Goal: Task Accomplishment & Management: Use online tool/utility

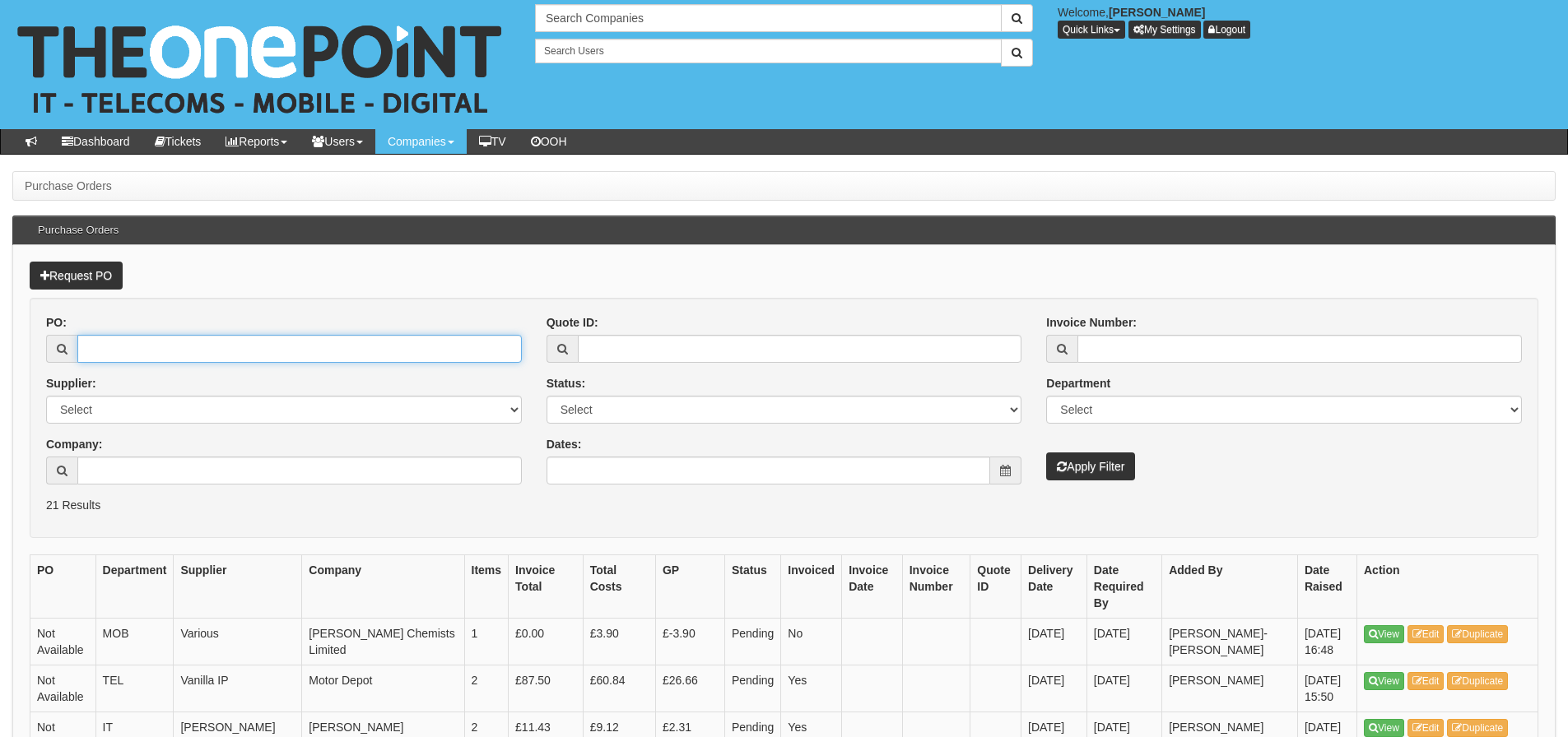
click at [168, 345] on input "PO:" at bounding box center [300, 348] width 445 height 28
type input "19339"
click at [1046, 452] on button "Apply Filter" at bounding box center [1091, 466] width 89 height 28
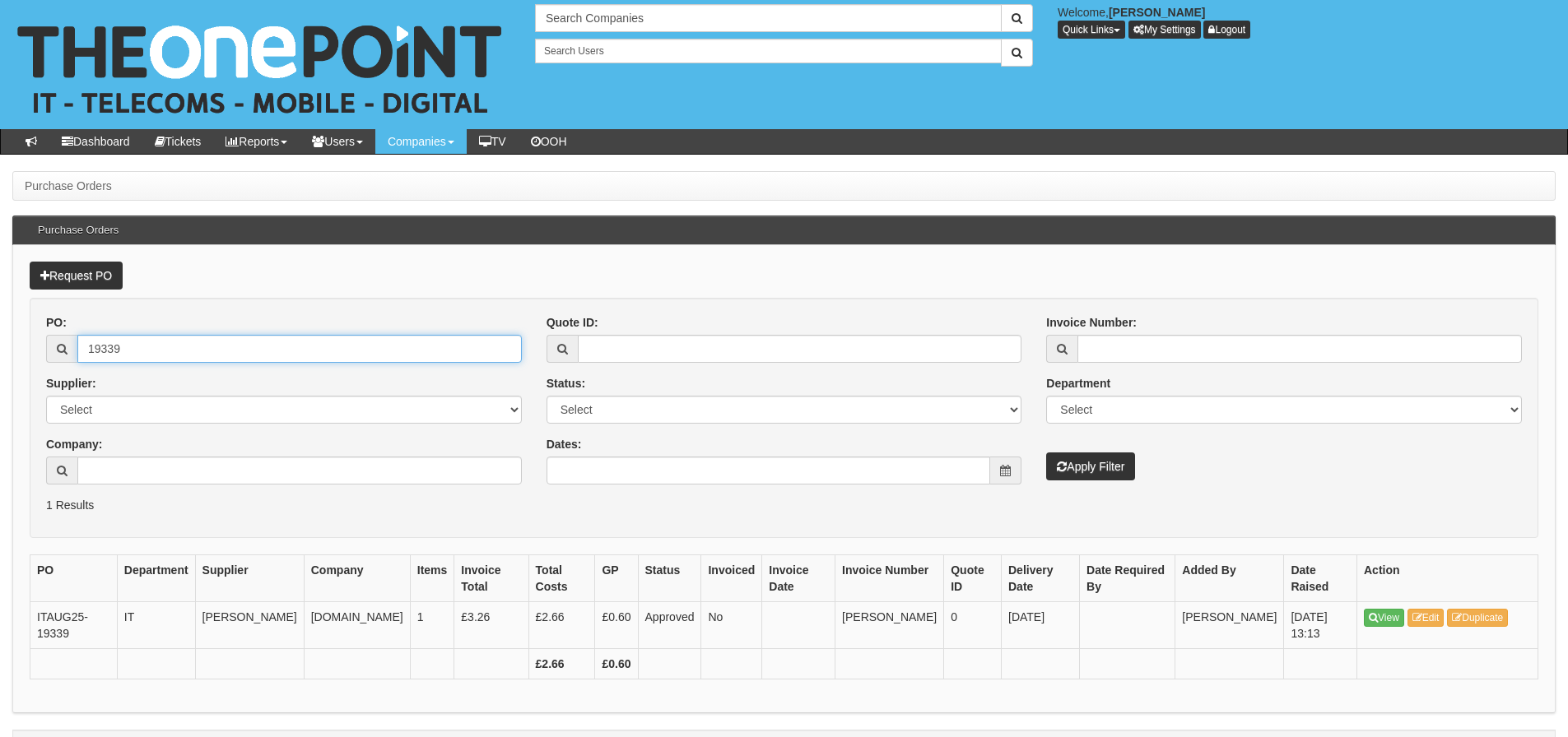
drag, startPoint x: 0, startPoint y: 0, endPoint x: 76, endPoint y: 365, distance: 372.8
click at [76, 365] on div "PO: 19339 Supplier: Select 123 REG.co.uk 1Password 3 4Gon AA Jones Electric Ltd…" at bounding box center [284, 406] width 500 height 182
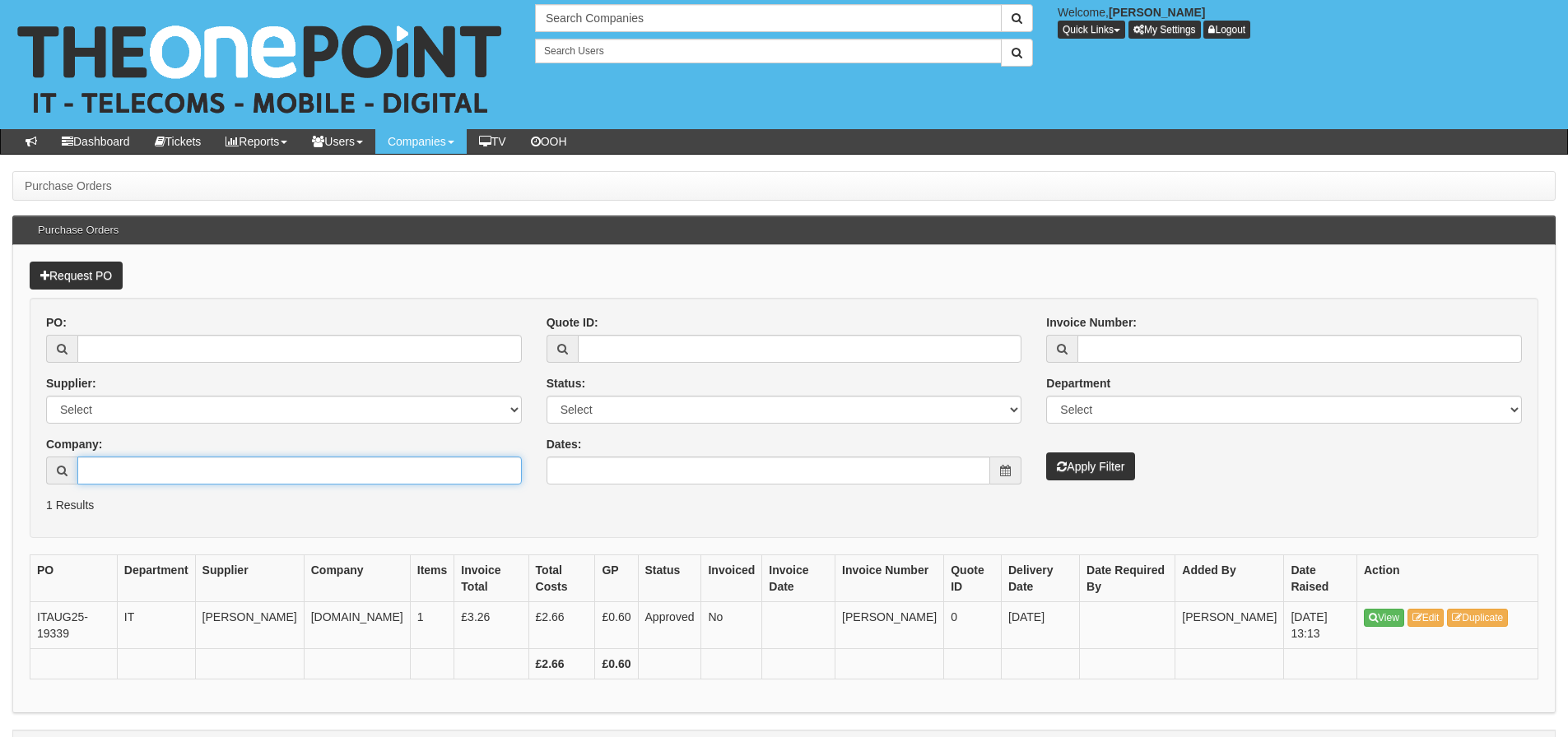
click at [108, 478] on input "Company:" at bounding box center [300, 470] width 445 height 28
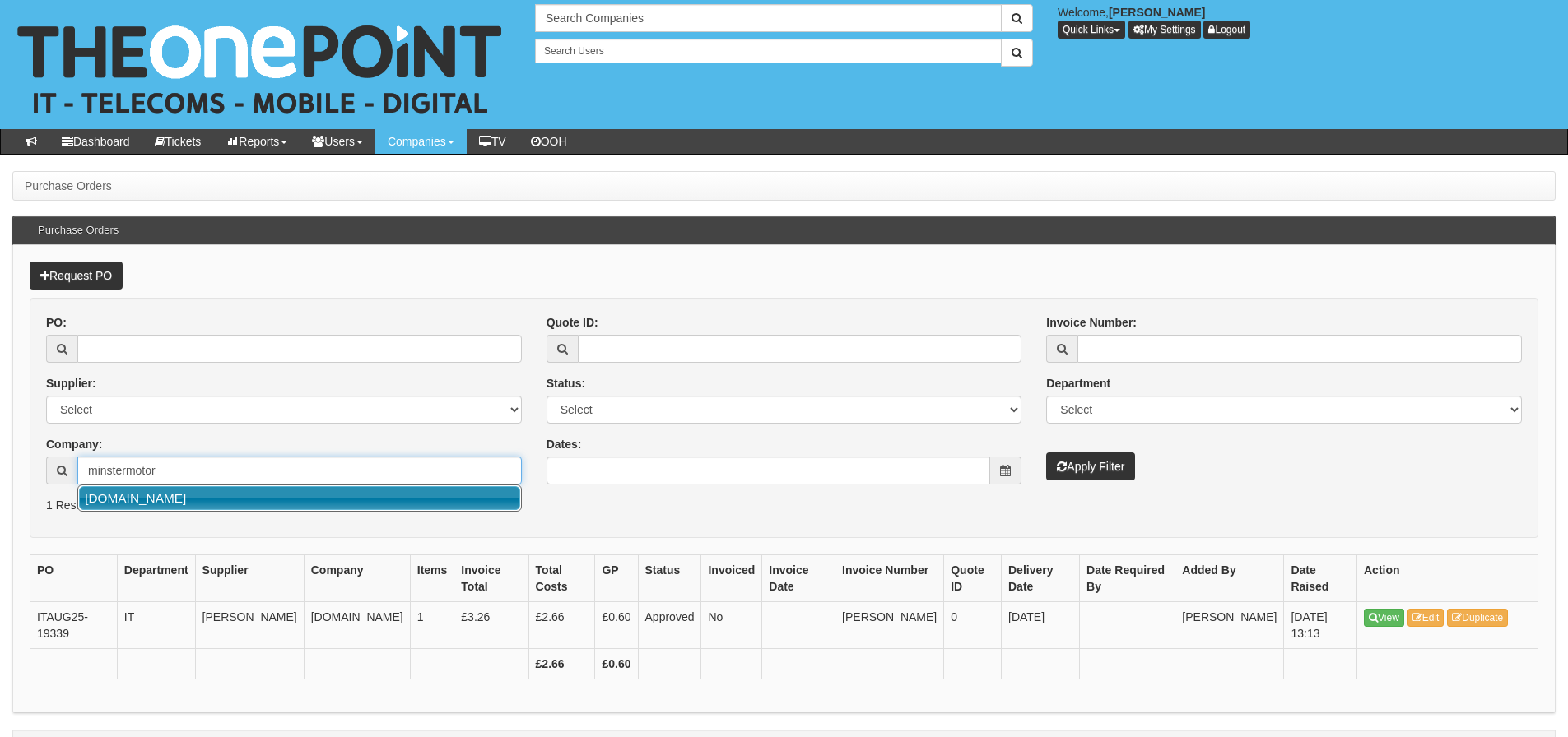
click at [115, 501] on link "[DOMAIN_NAME]" at bounding box center [300, 498] width 441 height 24
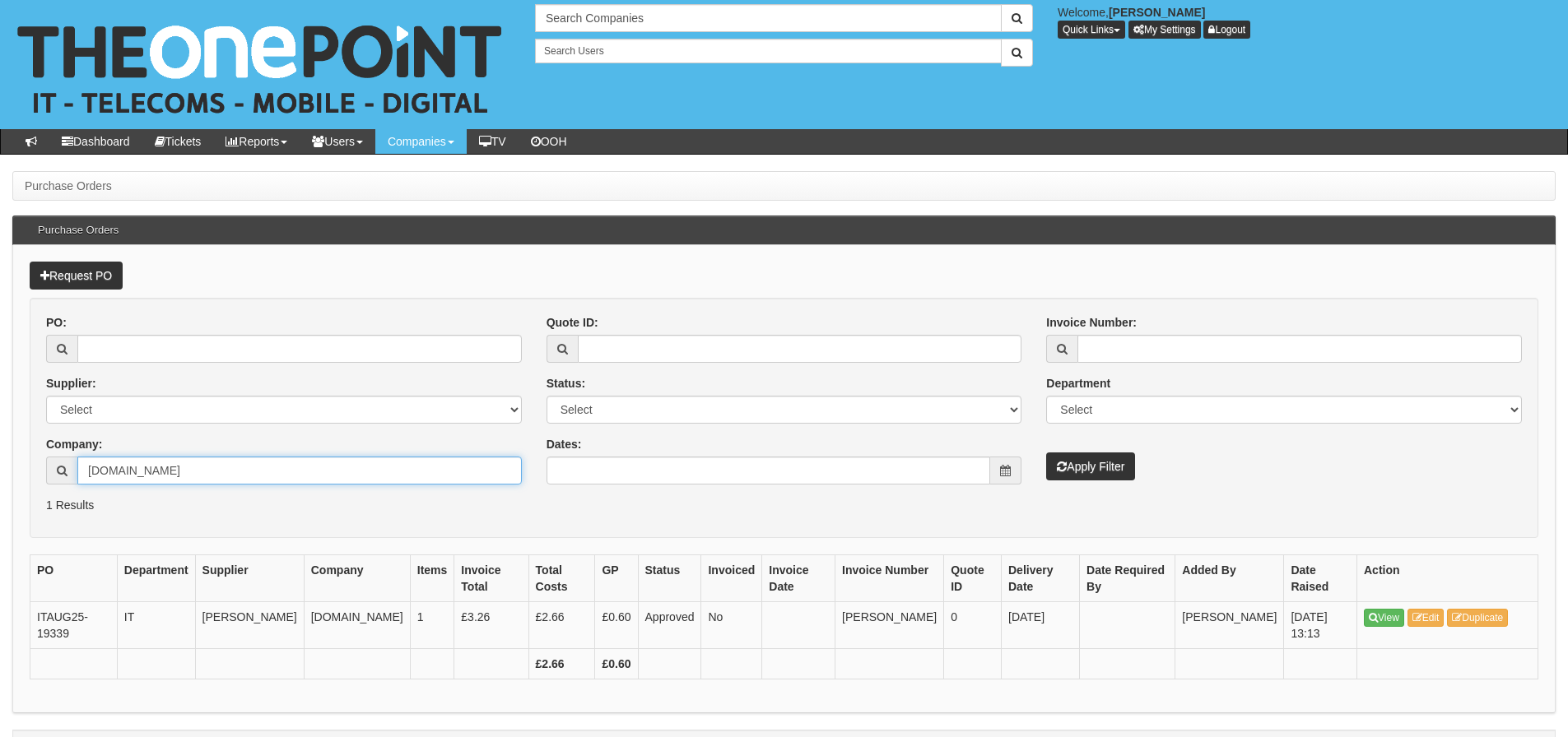
type input "[DOMAIN_NAME]"
click at [1046, 452] on button "Apply Filter" at bounding box center [1091, 466] width 89 height 28
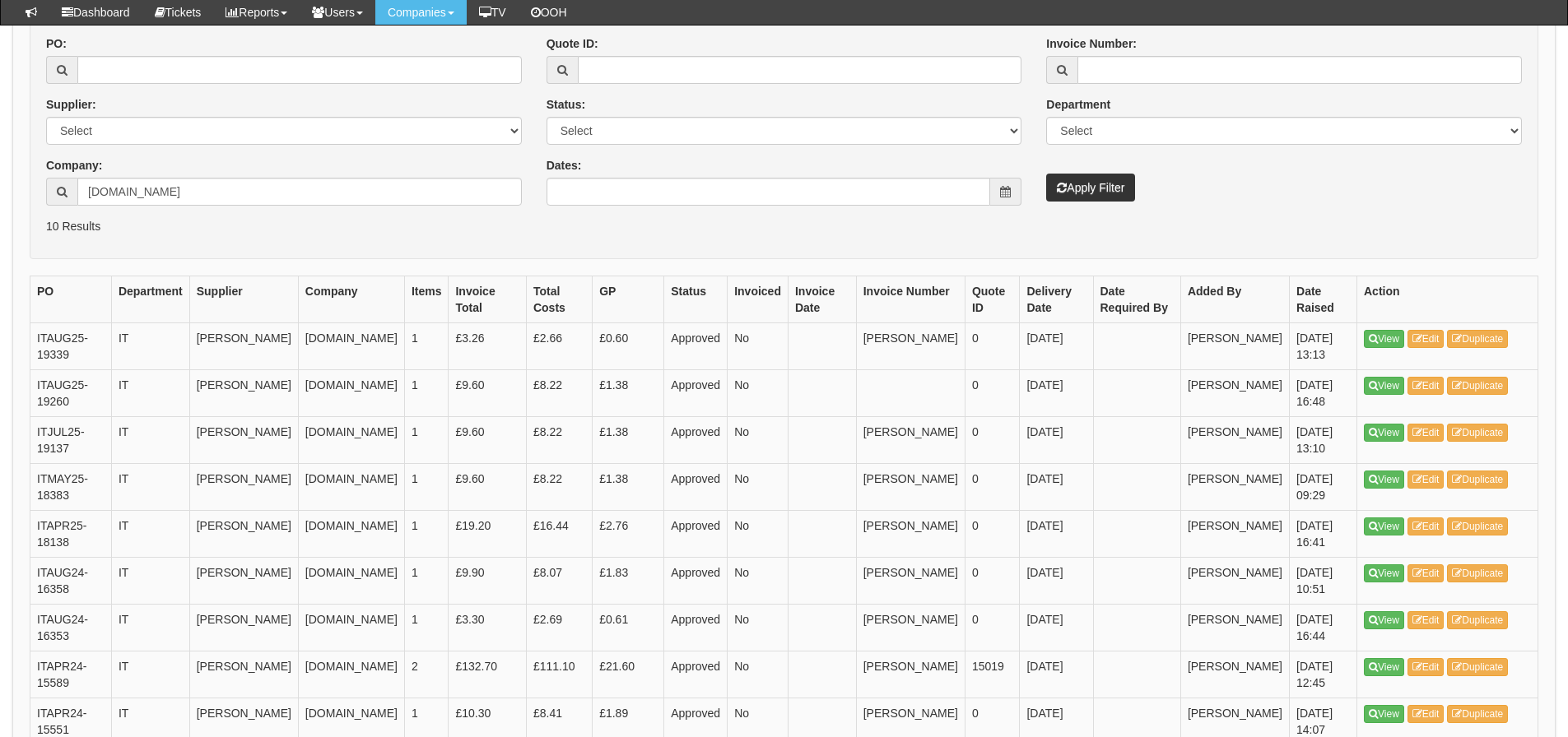
scroll to position [247, 0]
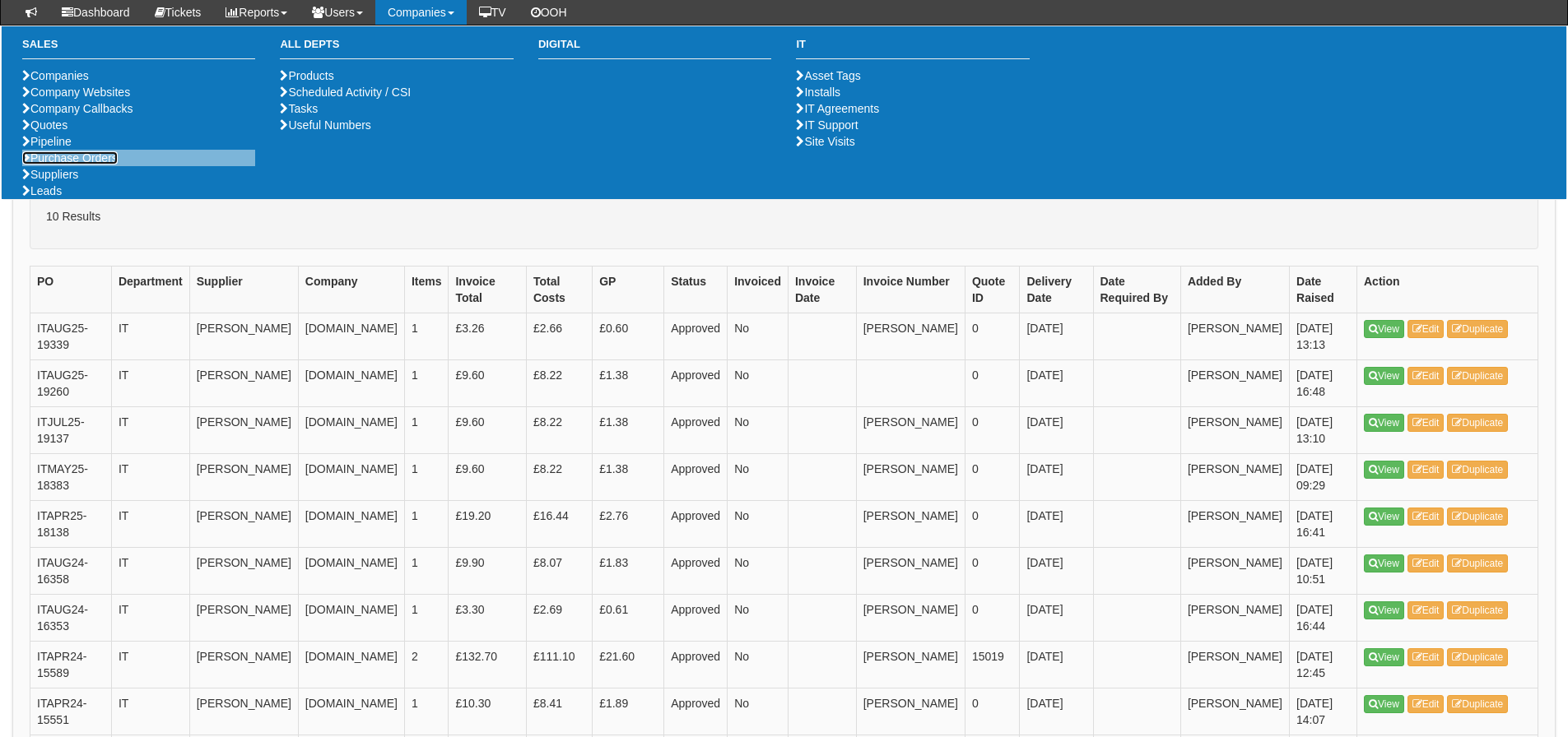
click at [84, 164] on link "Purchase Orders" at bounding box center [70, 158] width 95 height 13
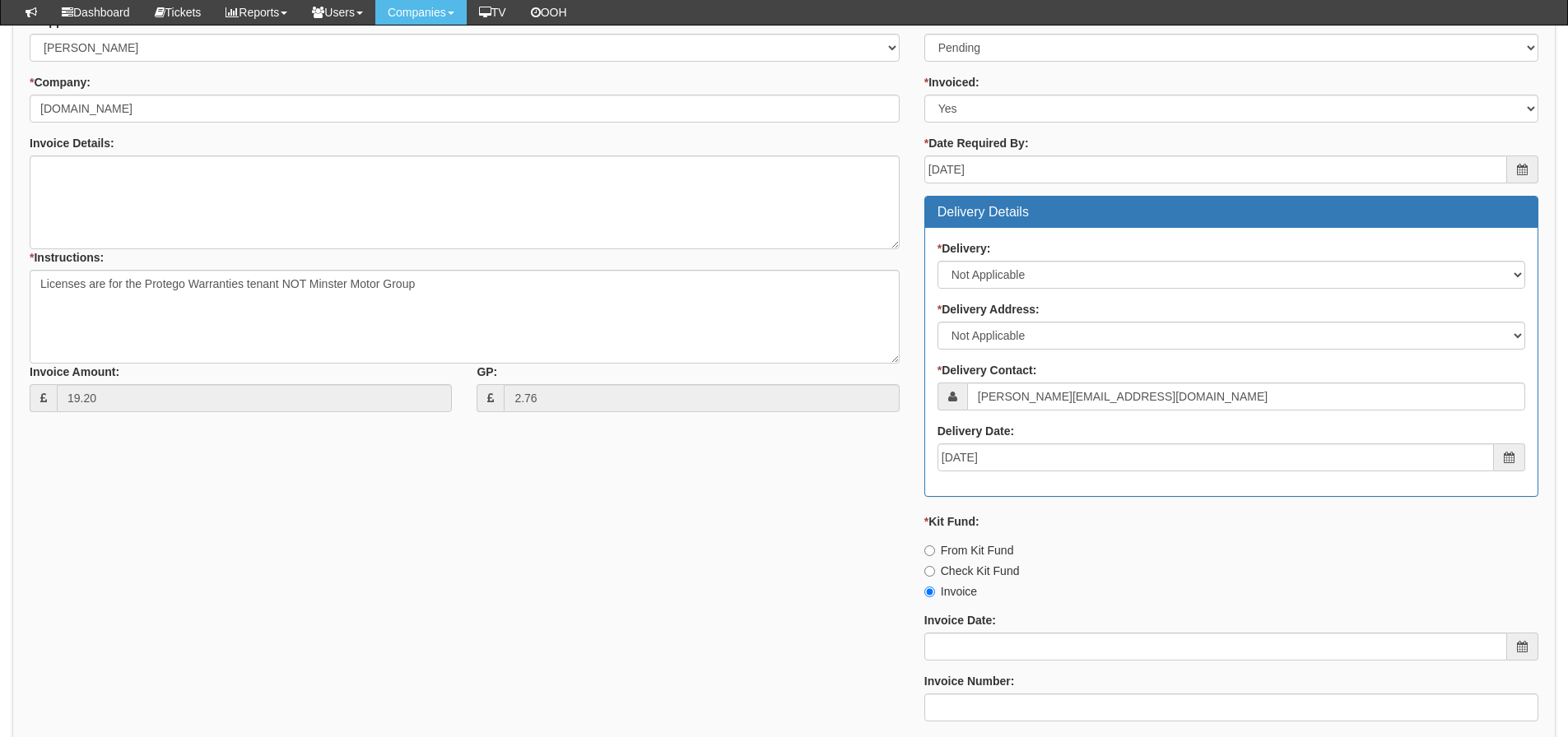
scroll to position [493, 0]
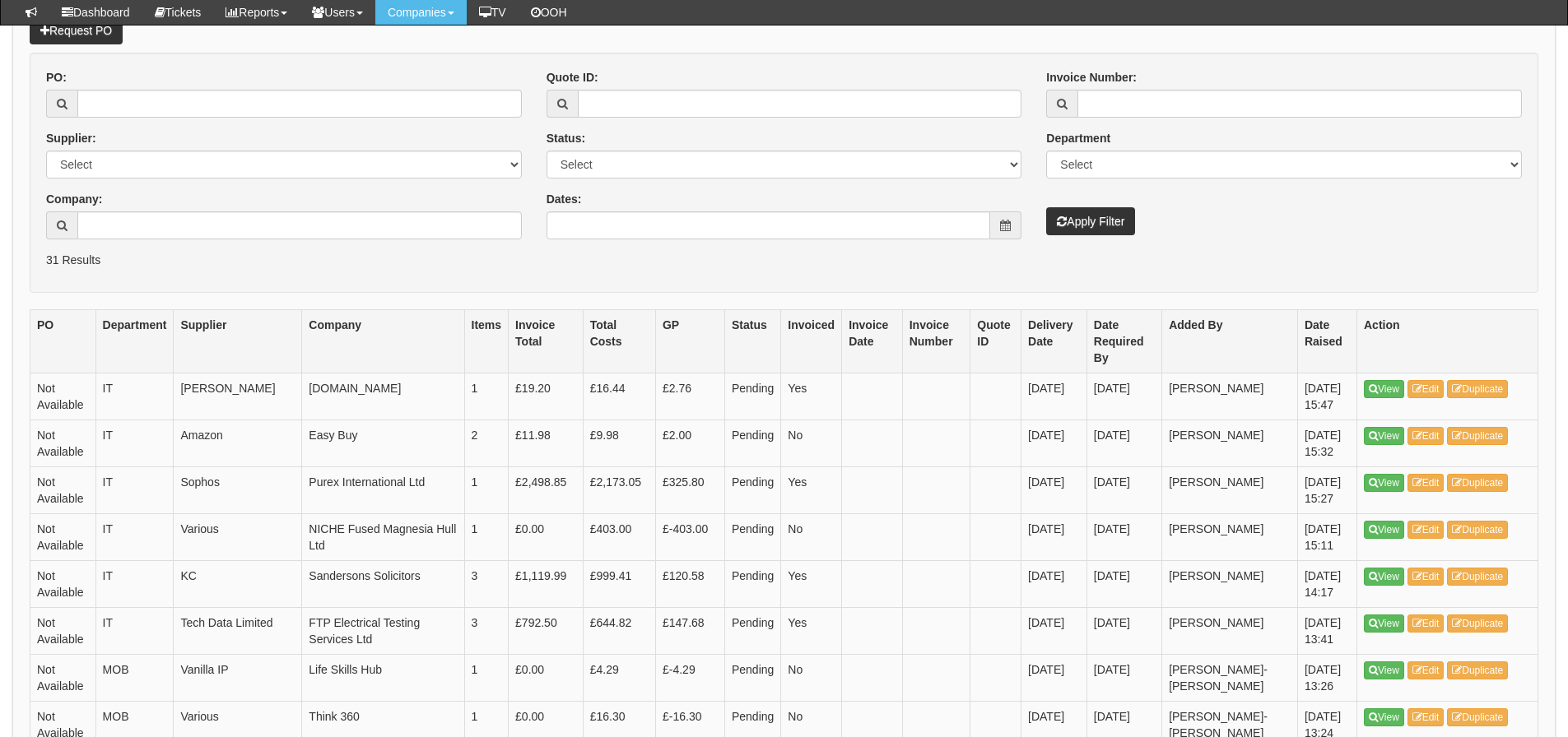
scroll to position [247, 0]
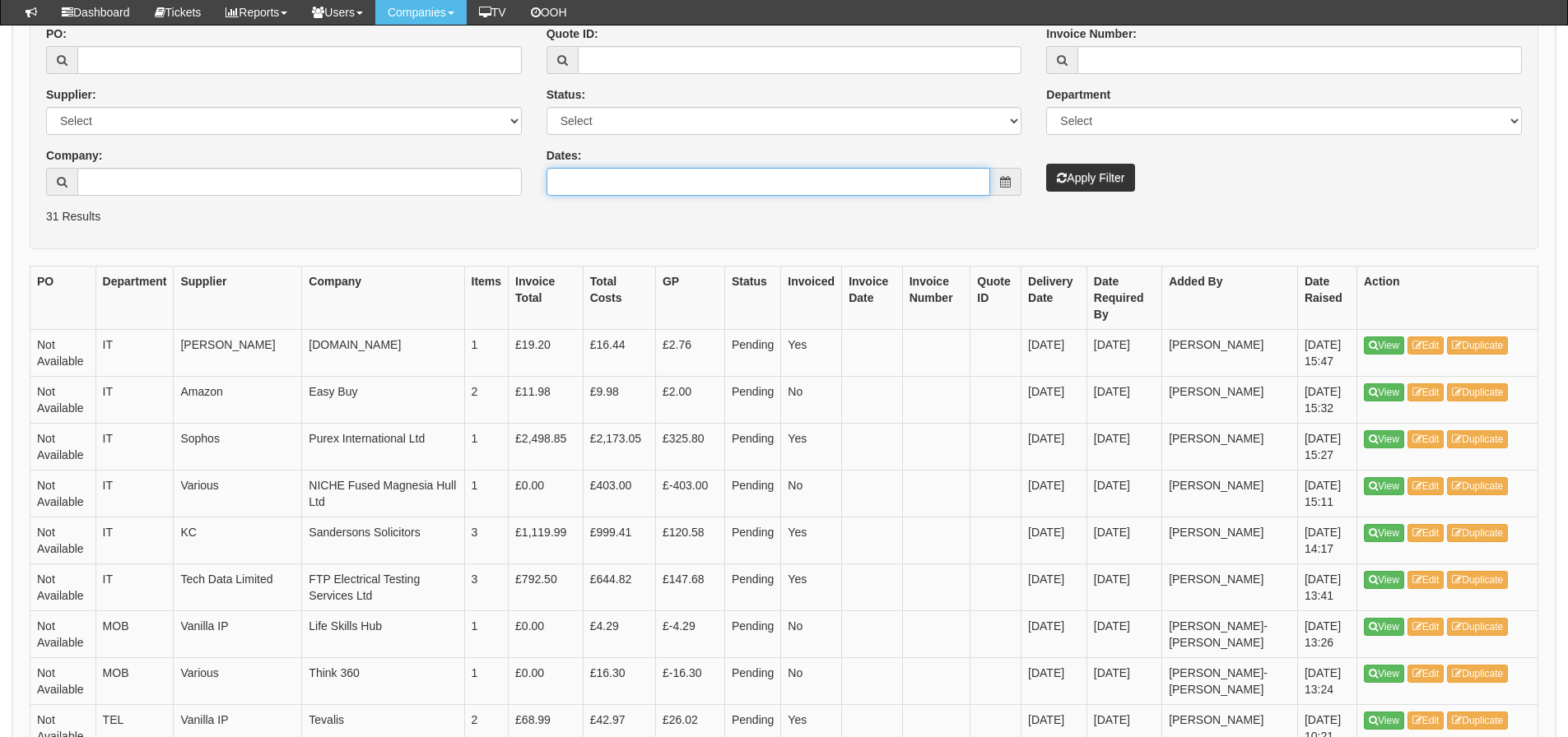
click at [644, 186] on input "Dates:" at bounding box center [769, 181] width 445 height 28
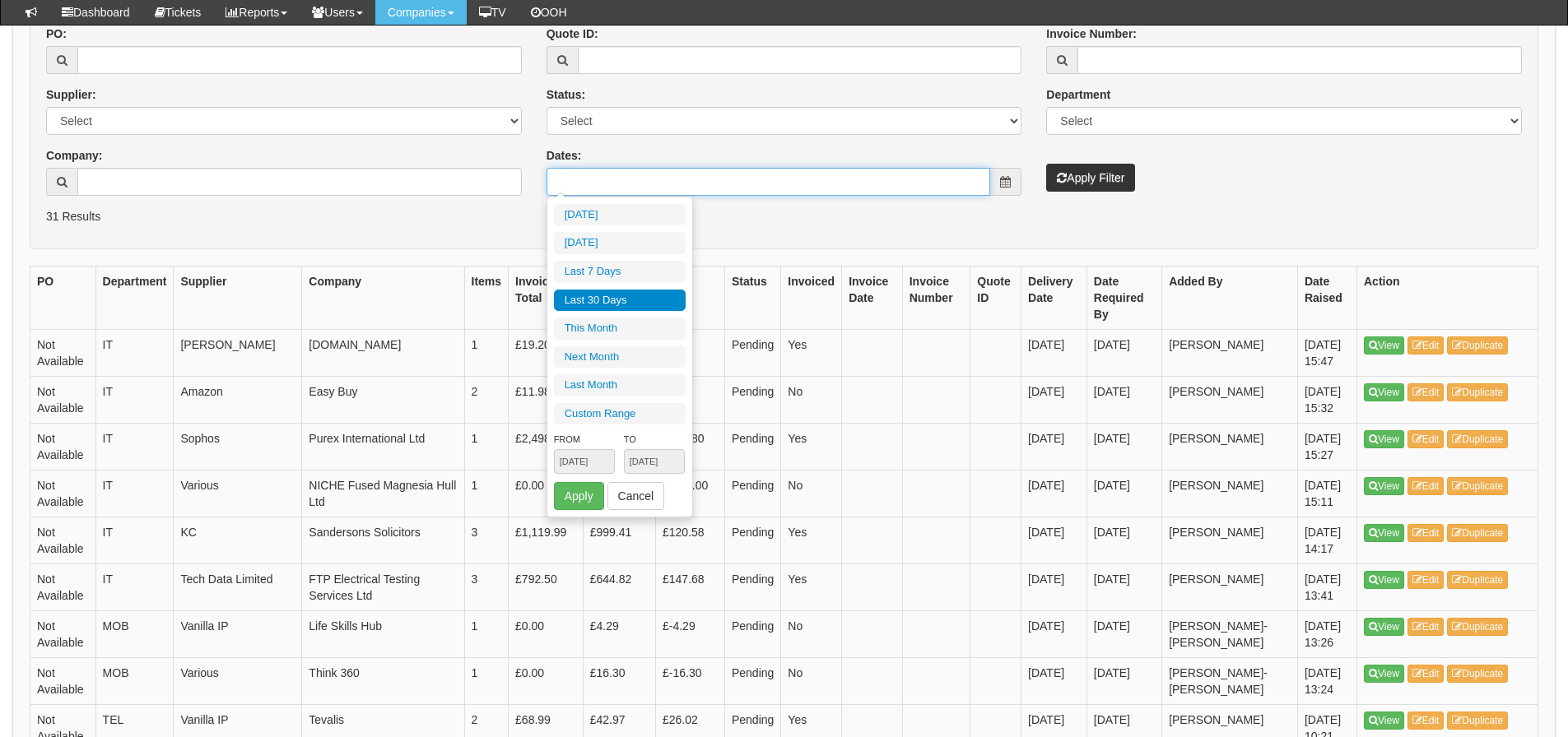
type input "[DATE]"
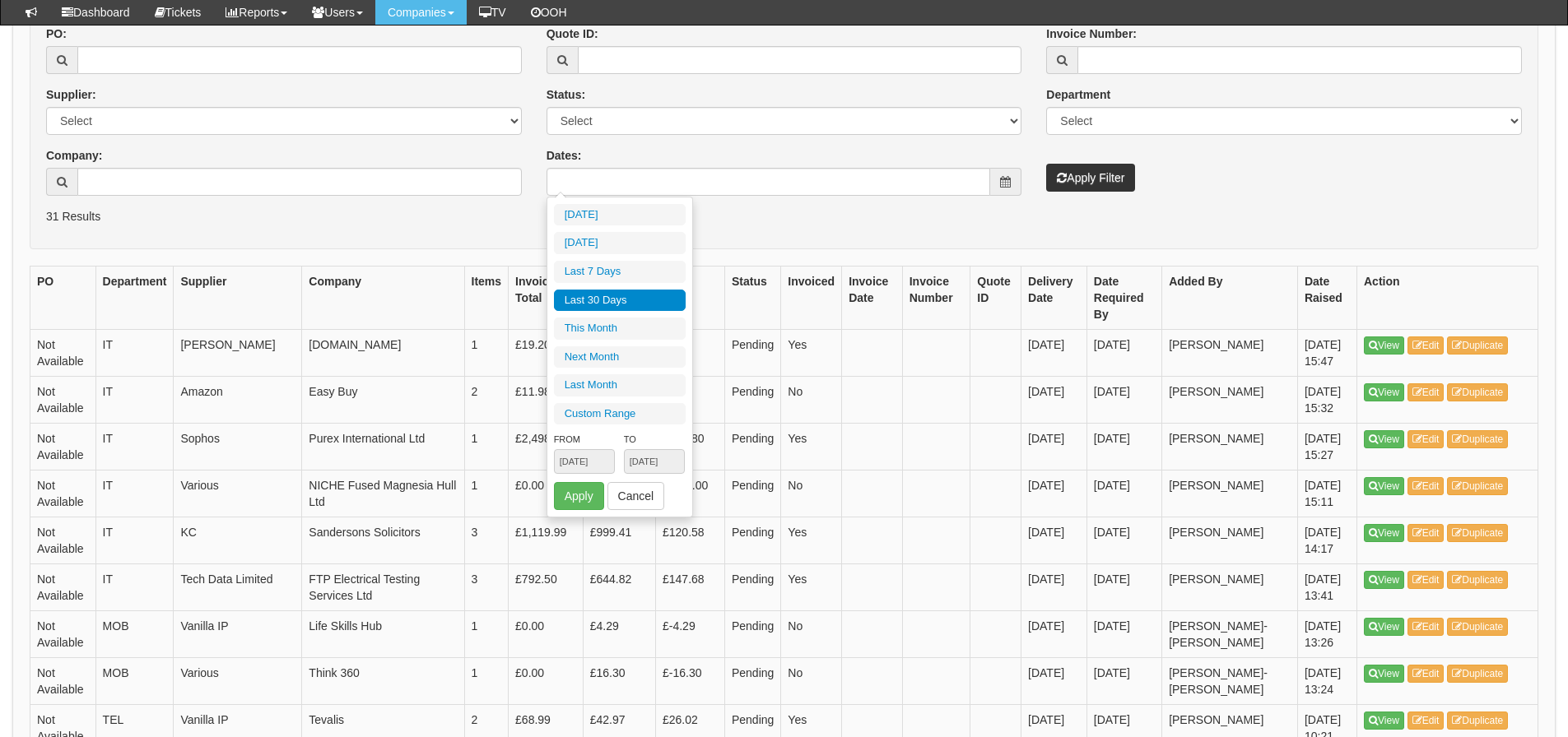
click at [633, 303] on li "Last 30 Days" at bounding box center [620, 301] width 132 height 22
type input "[DATE] - [DATE]"
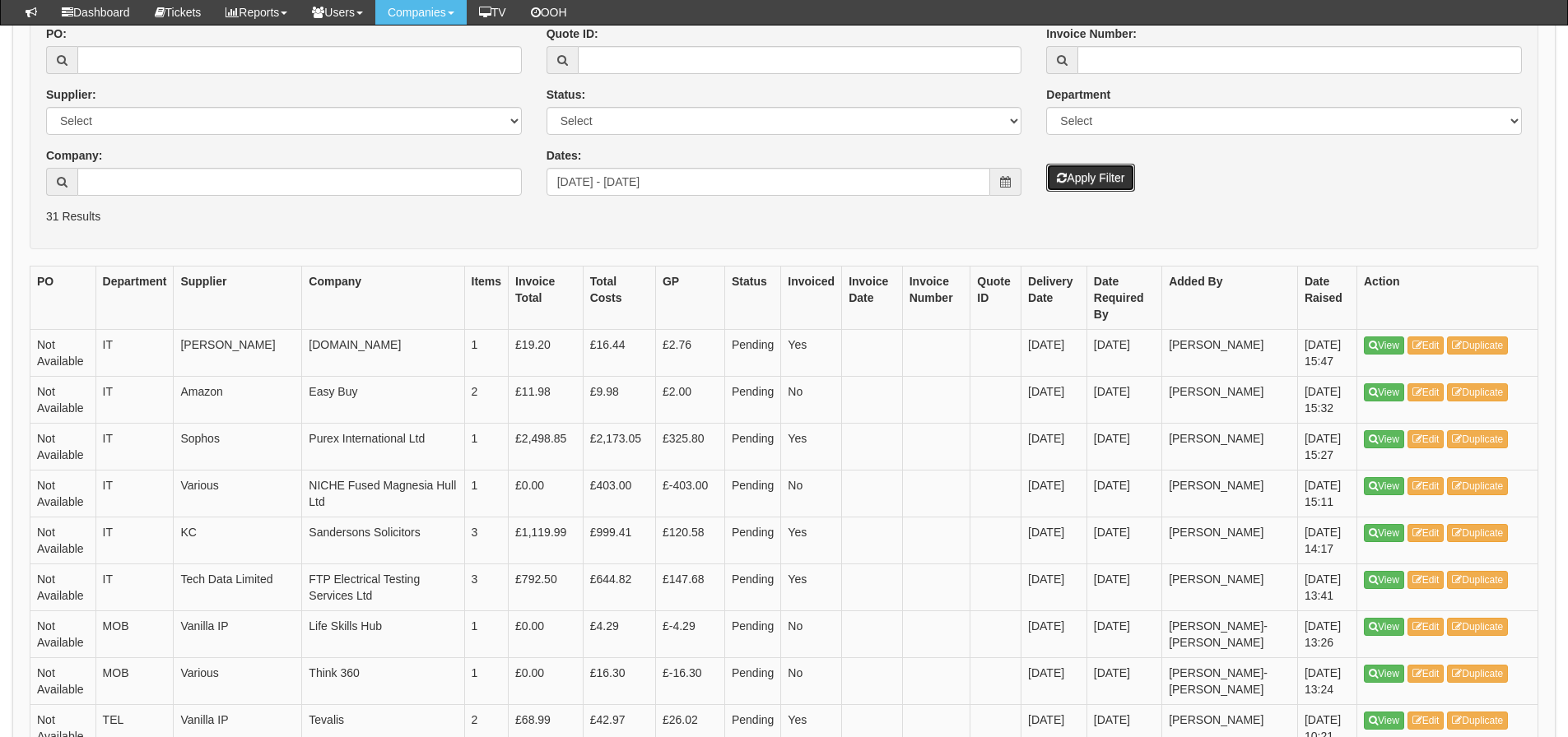
click at [1072, 180] on button "Apply Filter" at bounding box center [1091, 177] width 89 height 28
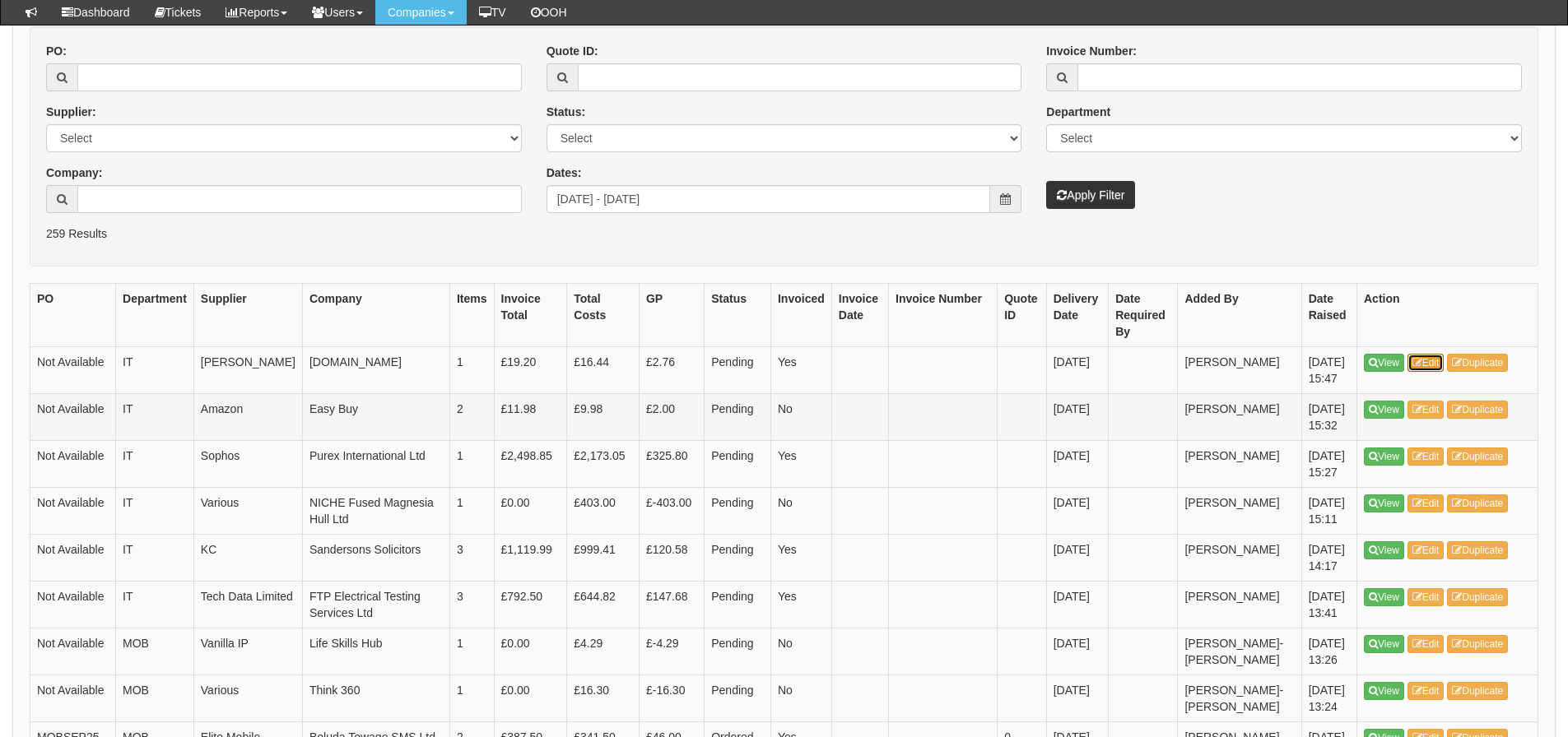
scroll to position [83, 0]
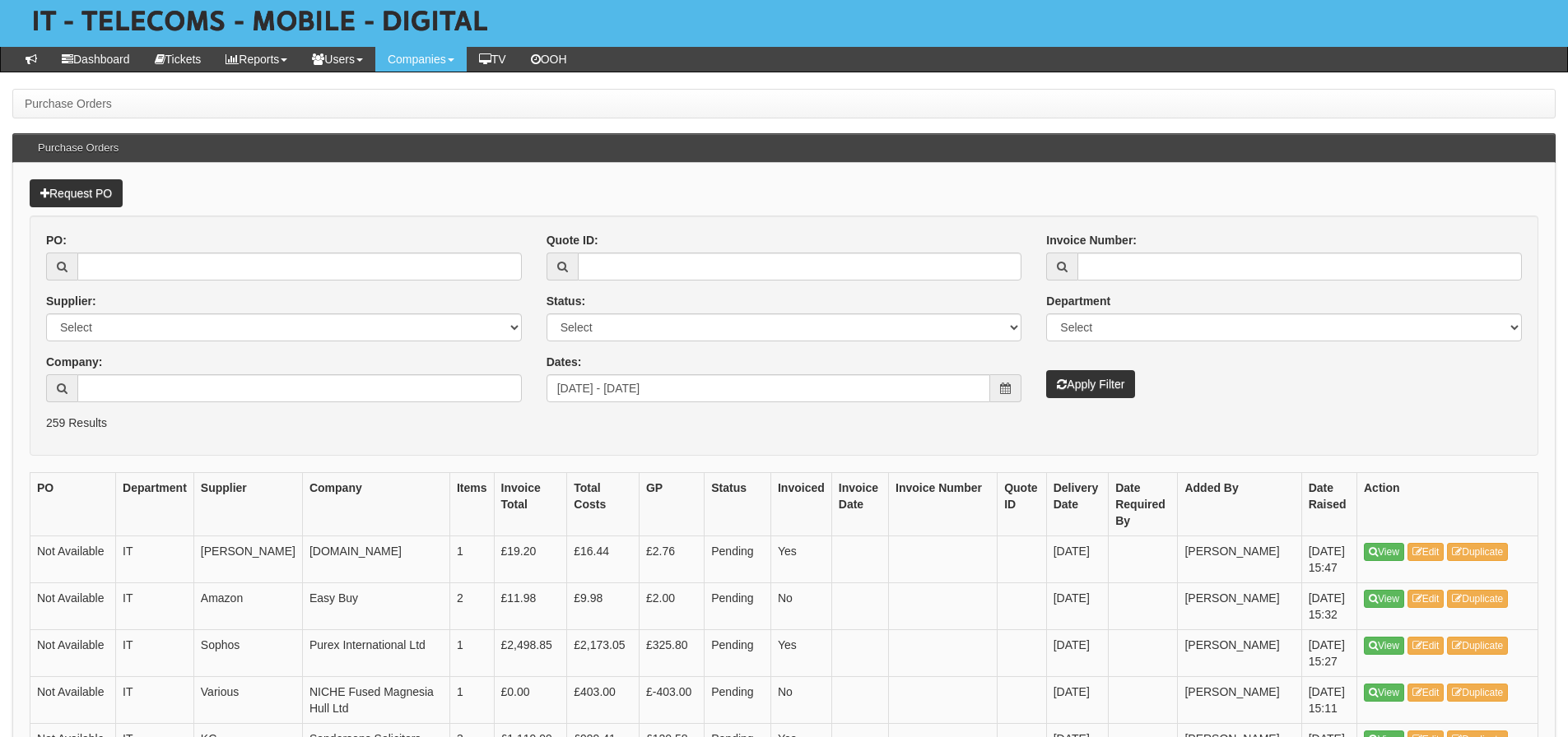
click at [703, 407] on div "PO: Supplier: Select 123 REG.co.uk 1Password 3 4Gon AA Jones Electric Ltd Abzor…" at bounding box center [784, 323] width 1501 height 182
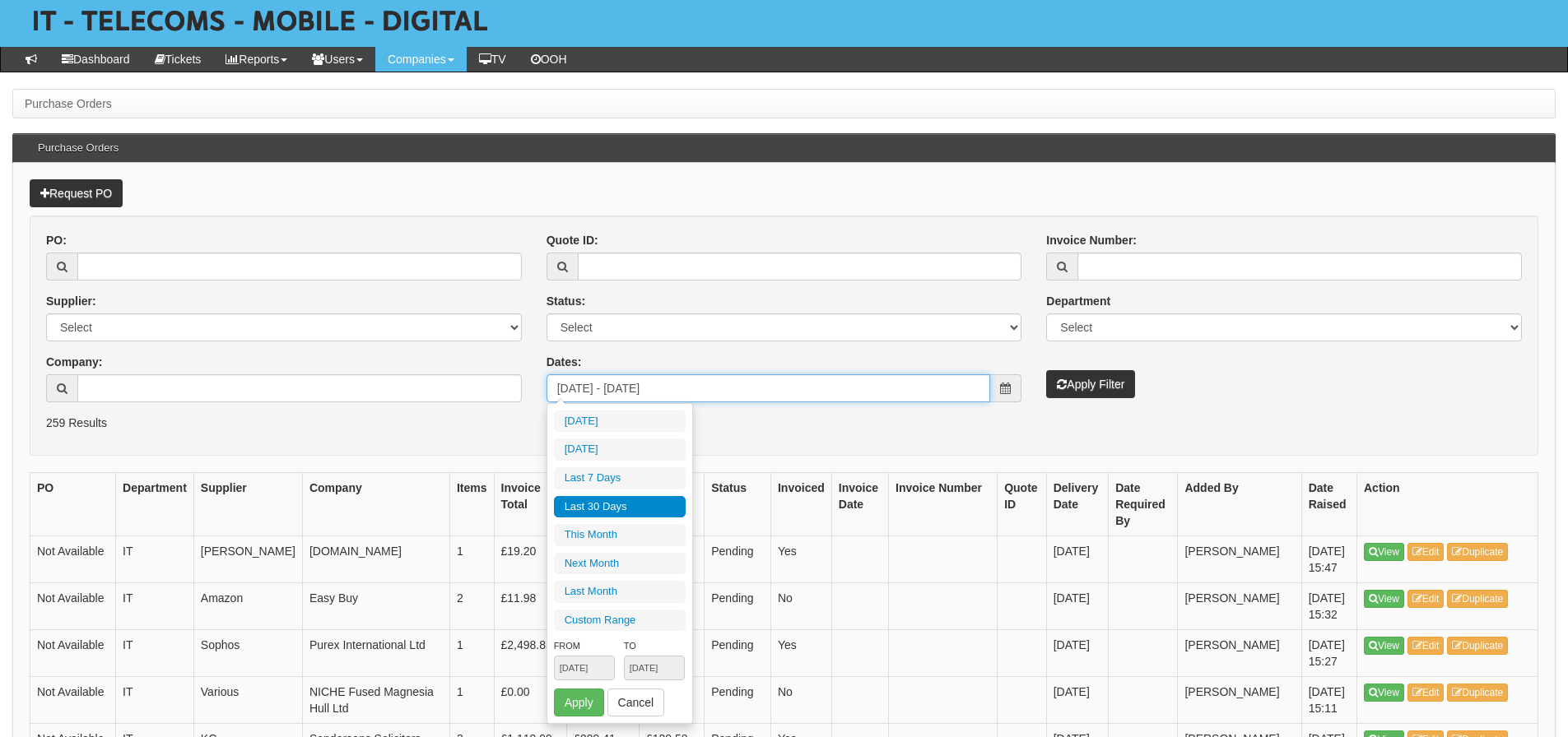
click at [704, 390] on input "[DATE] - [DATE]" at bounding box center [769, 388] width 445 height 28
type input "[DATE]"
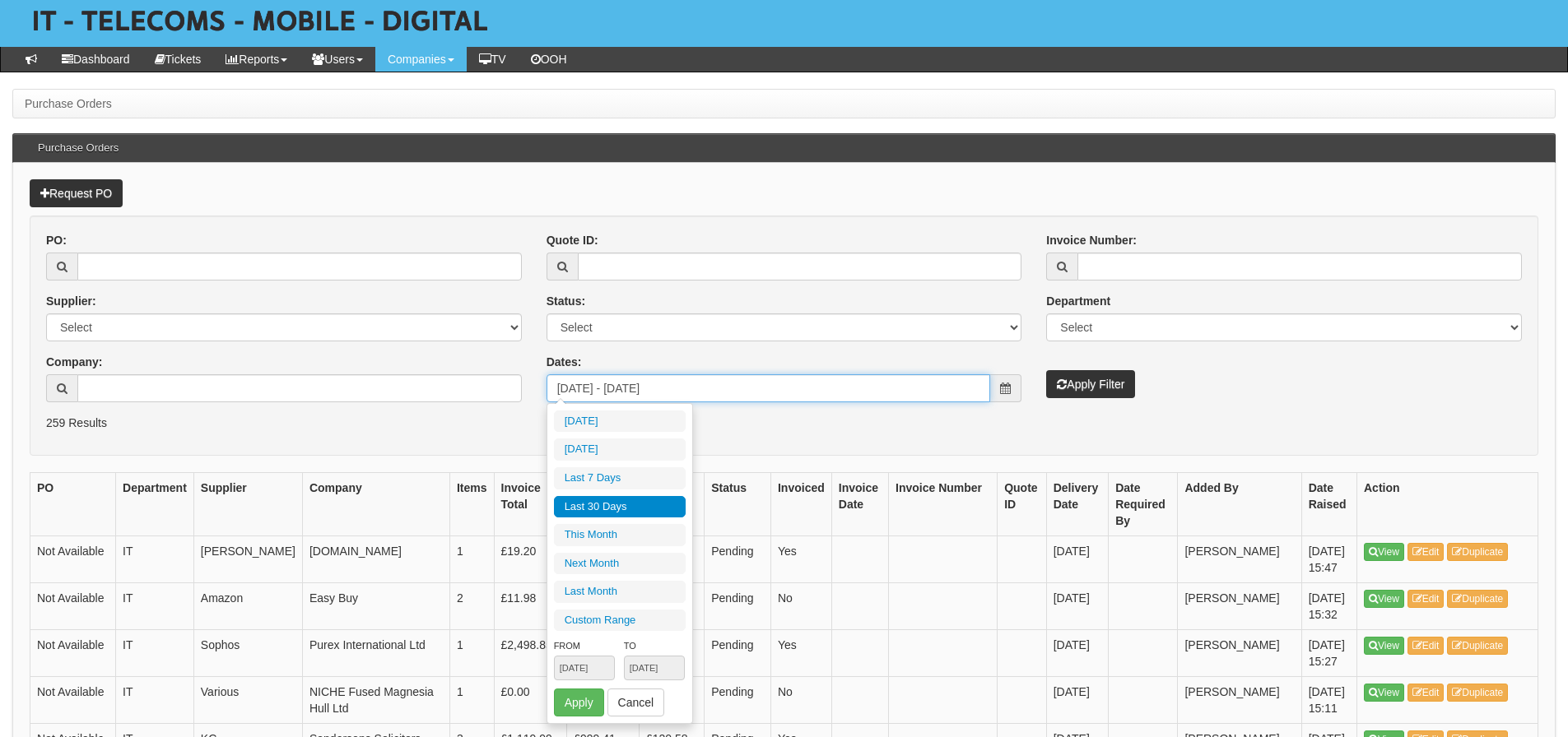
type input "[DATE]"
click at [654, 505] on li "Last 30 Days" at bounding box center [620, 507] width 132 height 22
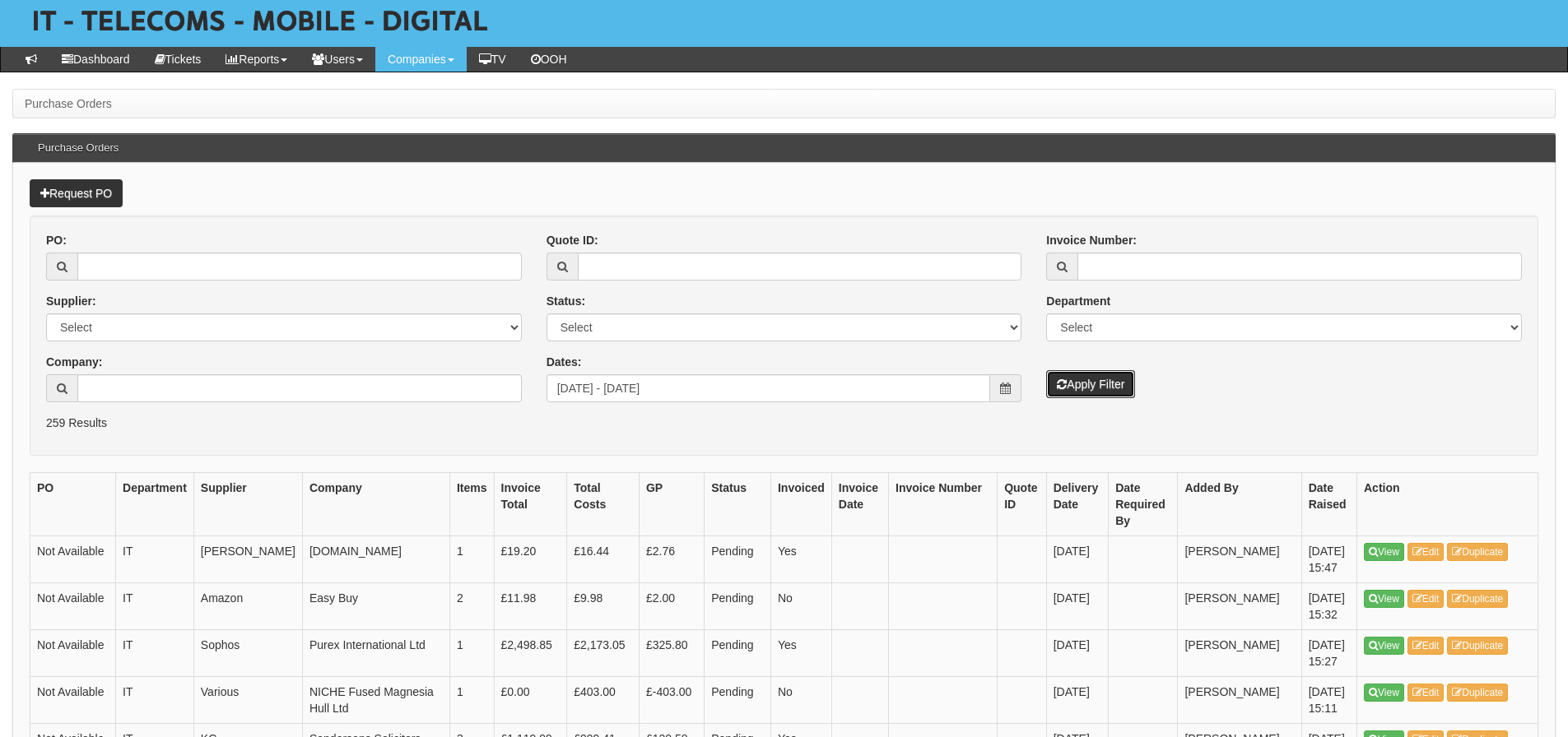
click at [1103, 377] on button "Apply Filter" at bounding box center [1091, 384] width 89 height 28
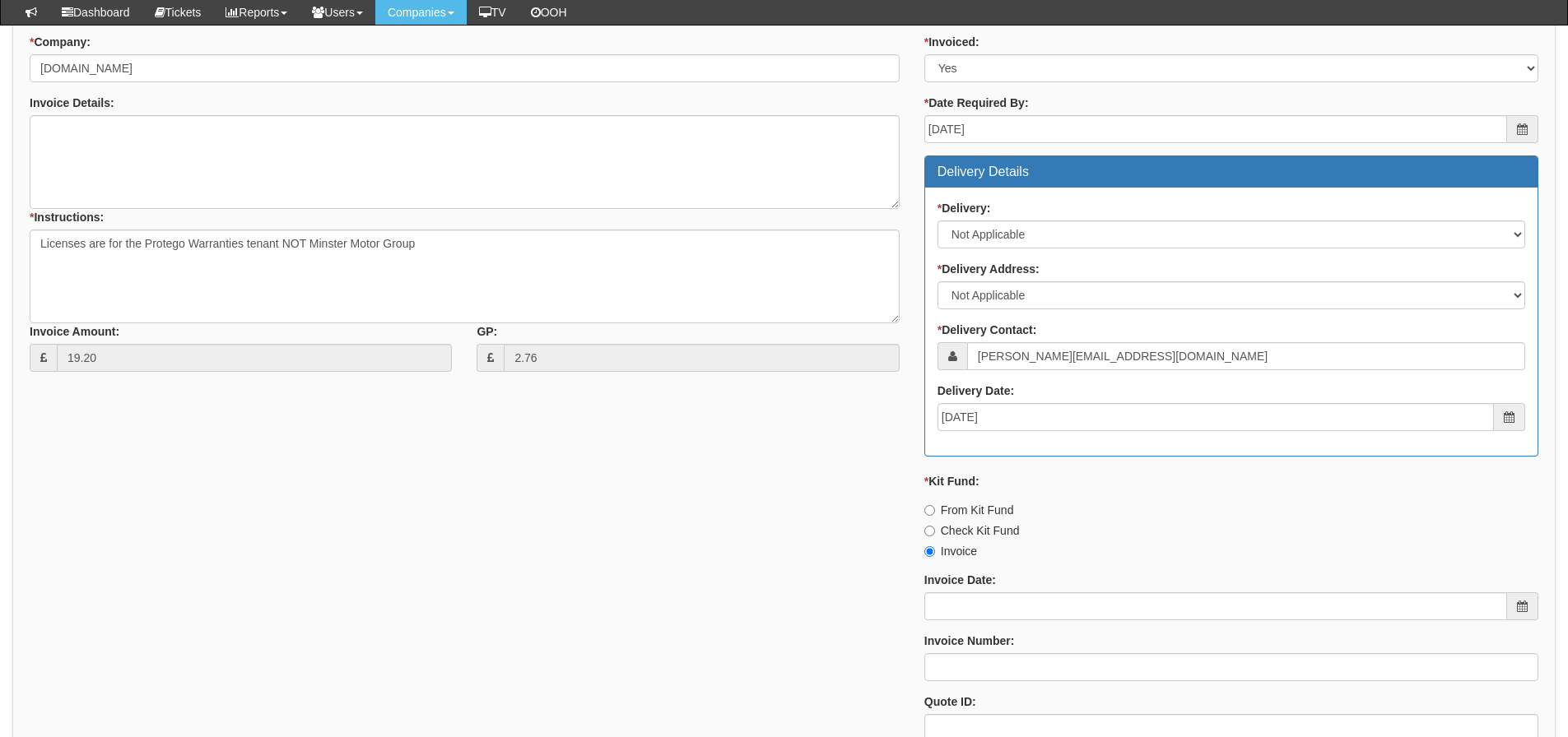
scroll to position [386, 0]
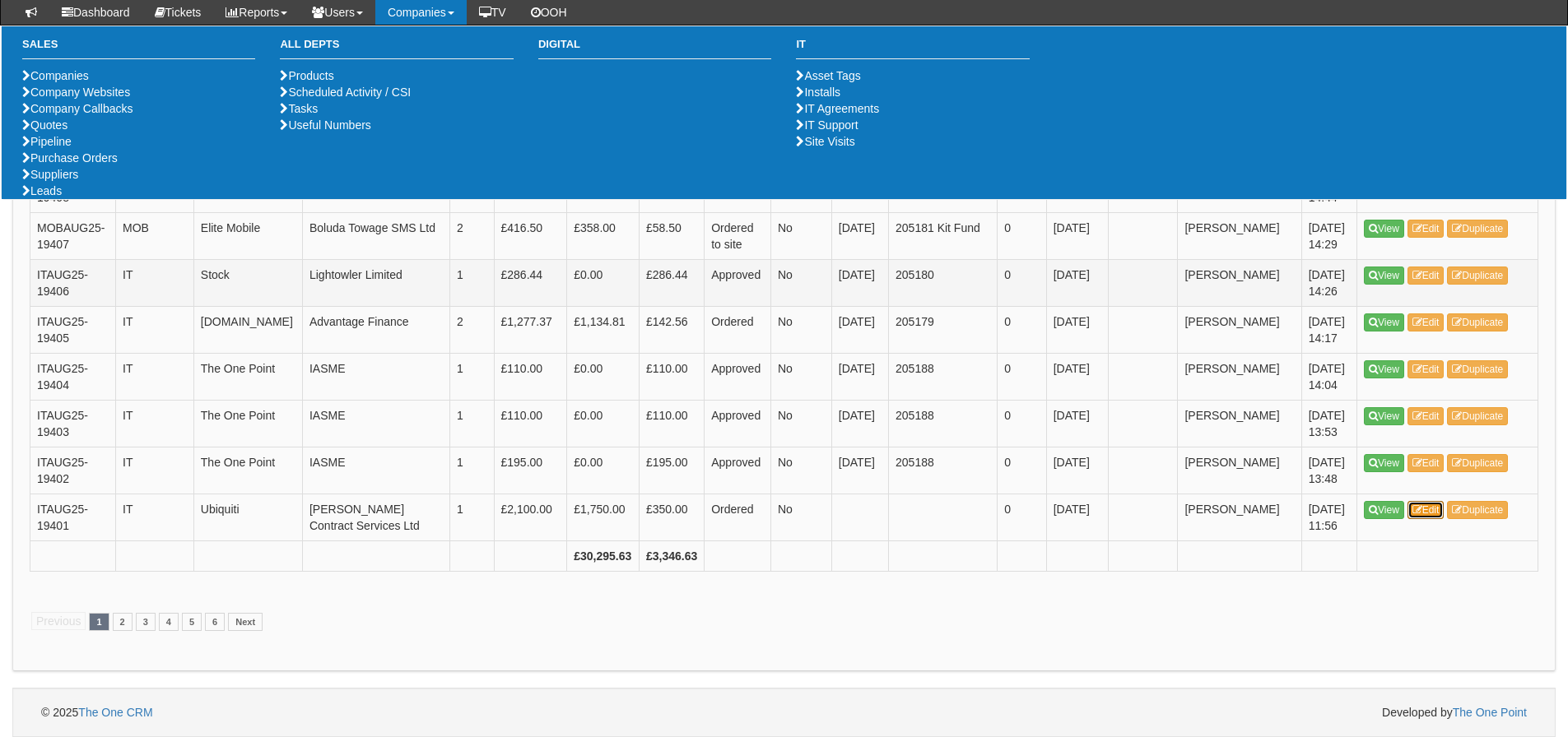
scroll to position [3204, 0]
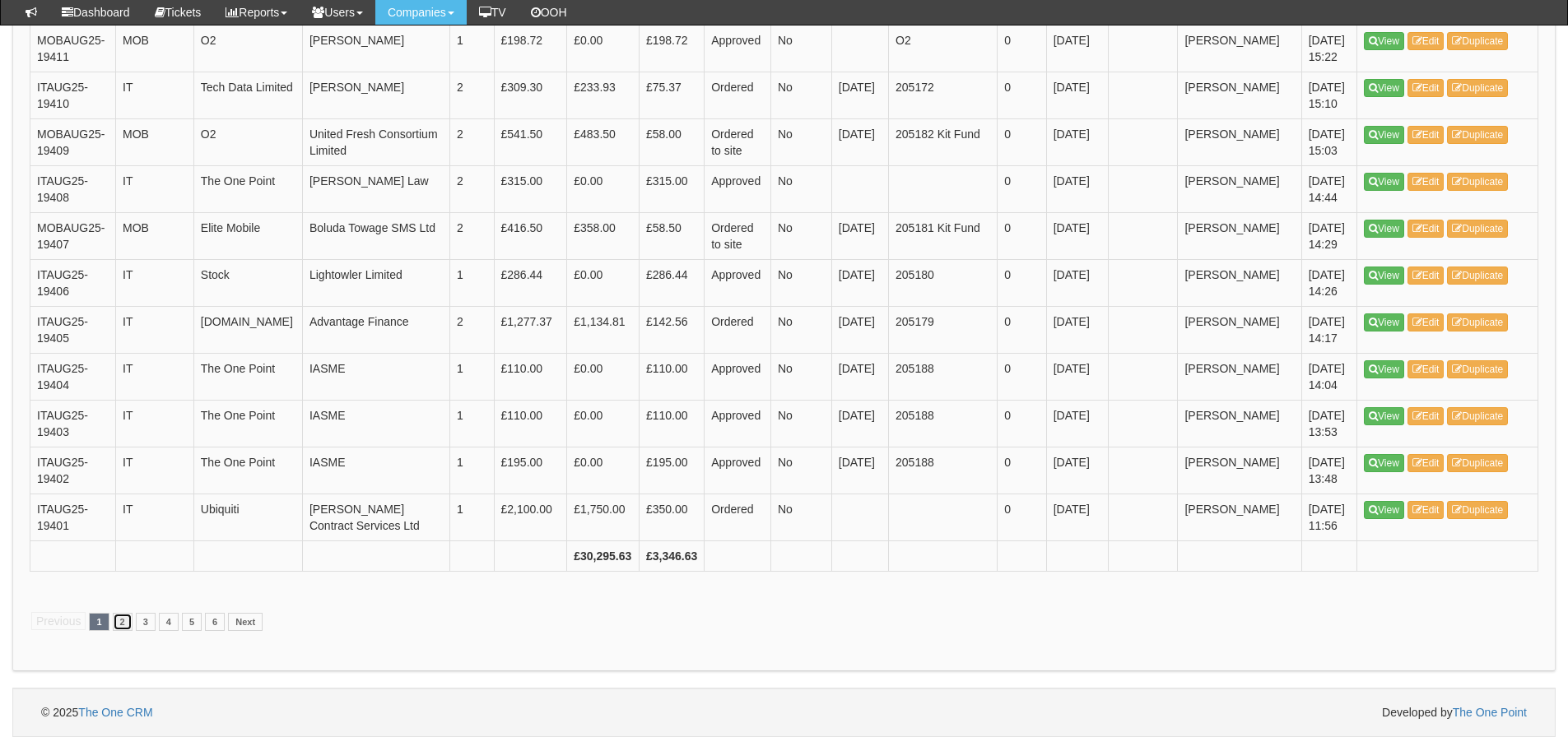
click at [116, 622] on link "2" at bounding box center [122, 622] width 20 height 18
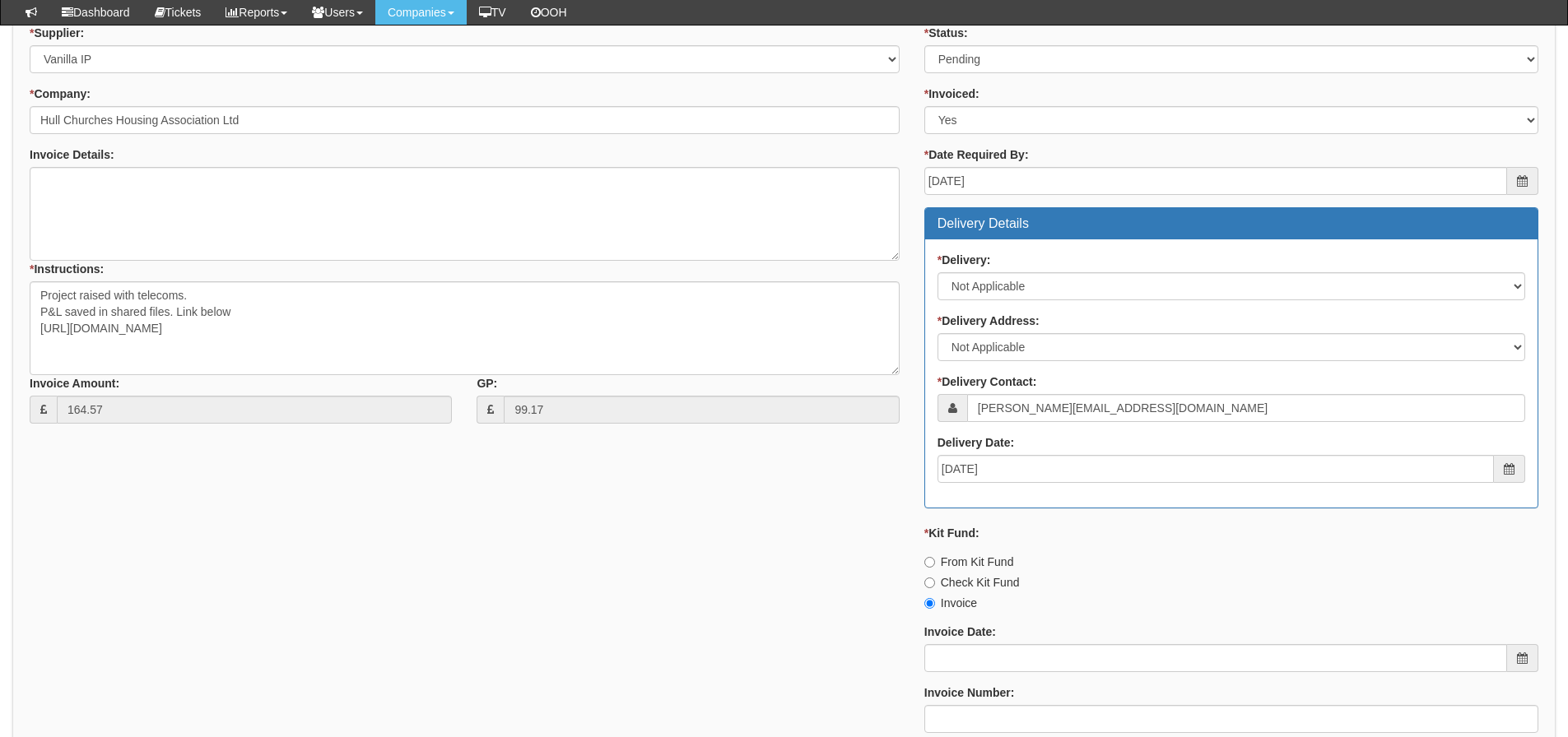
scroll to position [212, 0]
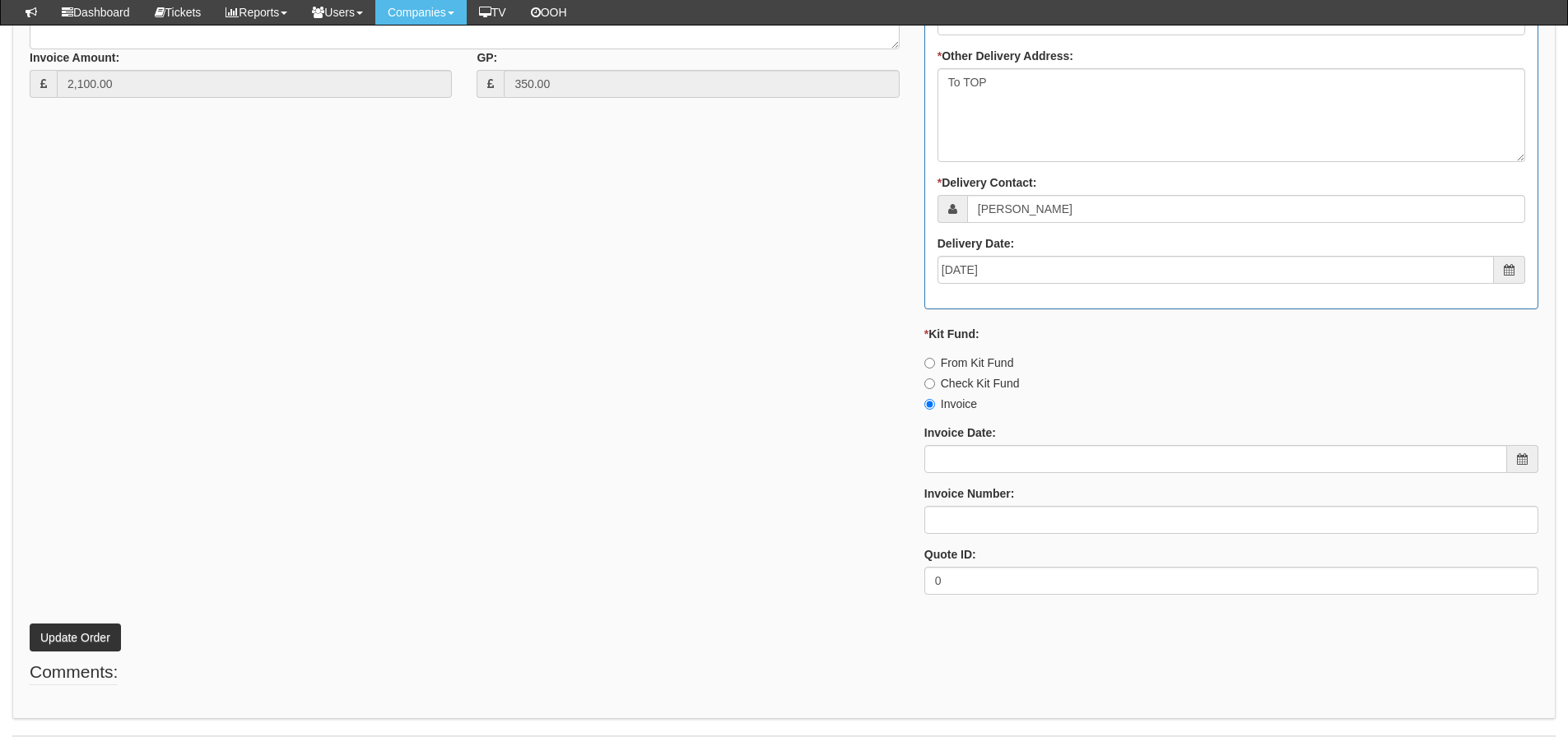
scroll to position [856, 0]
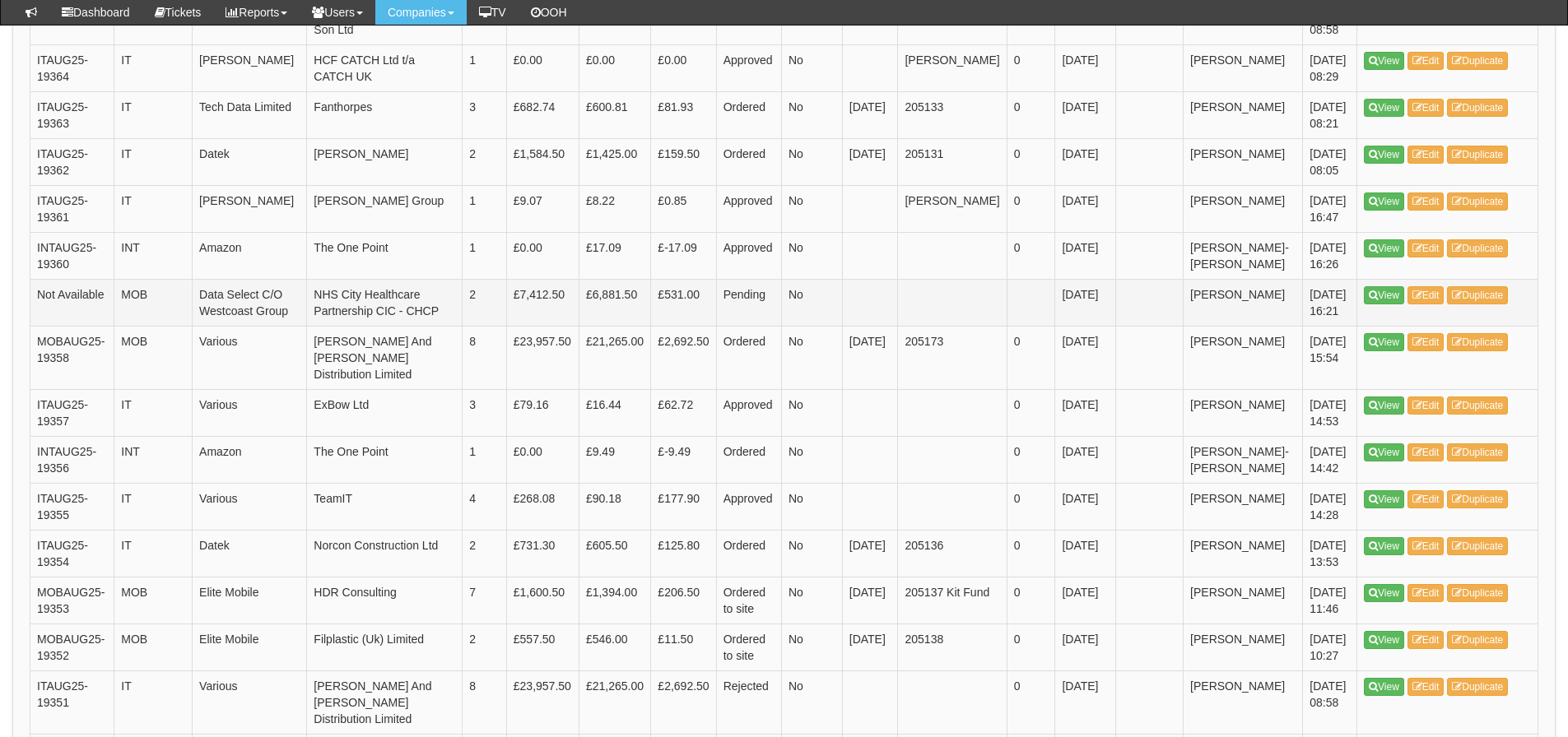
scroll to position [2387, 0]
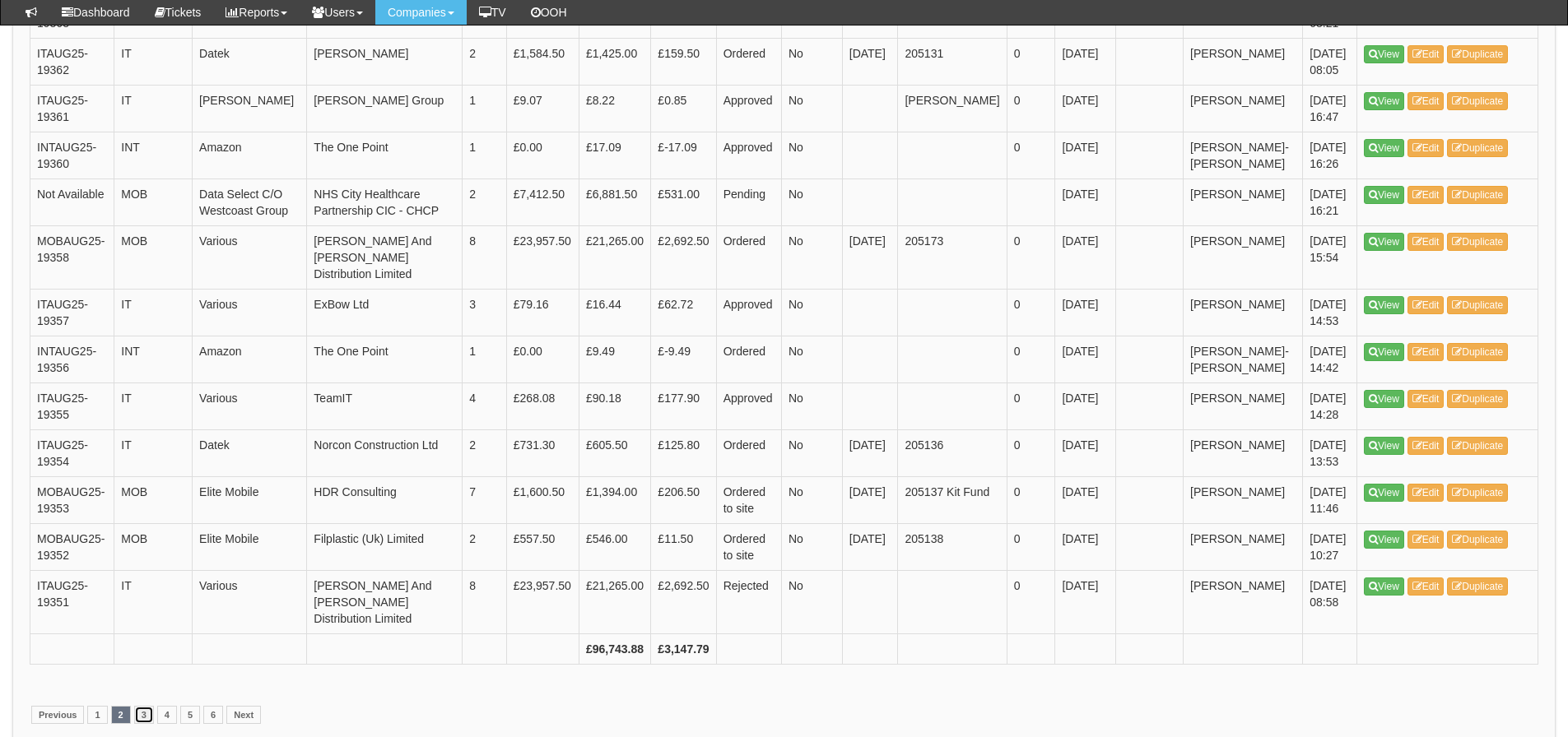
click at [144, 706] on link "3" at bounding box center [143, 715] width 20 height 18
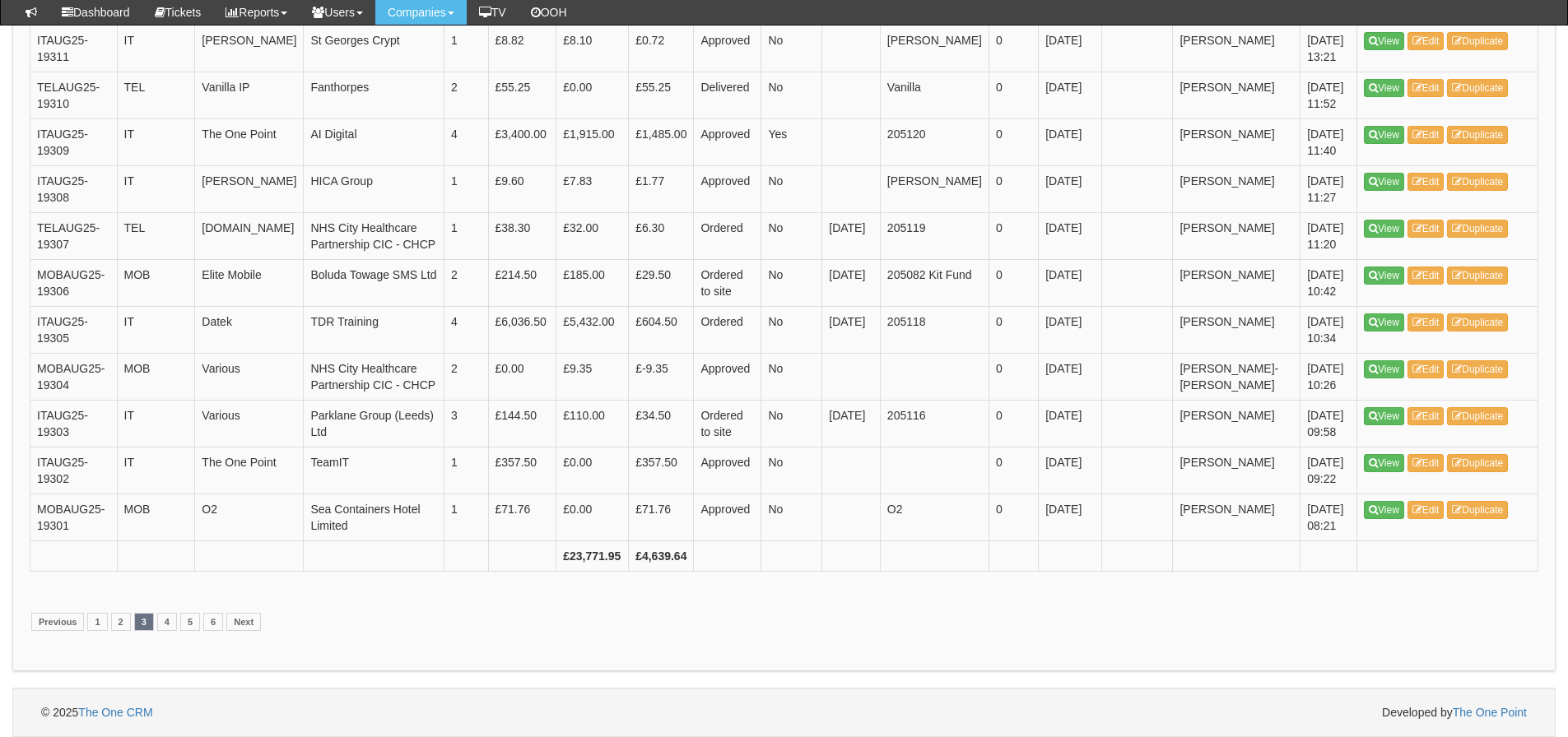
scroll to position [3204, 0]
